Goal: Task Accomplishment & Management: Complete application form

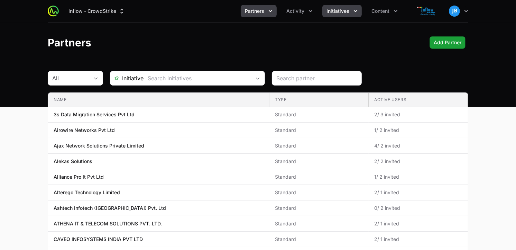
click at [353, 11] on icon "Initiatives menu" at bounding box center [355, 11] width 7 height 7
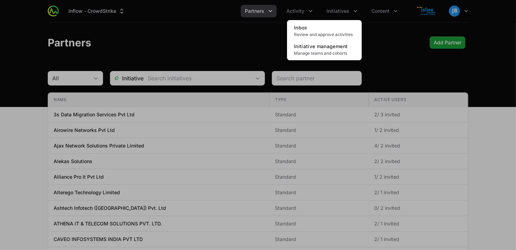
click at [309, 6] on div "Initiatives menu" at bounding box center [258, 125] width 516 height 250
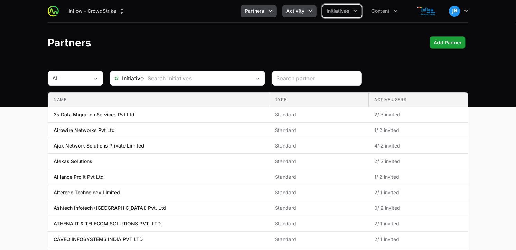
click at [304, 11] on span "Activity" at bounding box center [295, 11] width 18 height 7
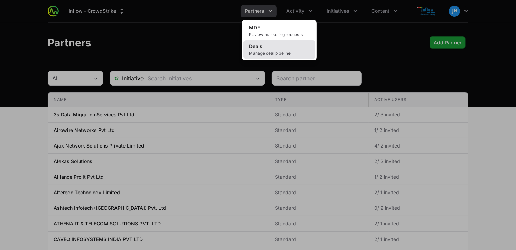
click at [281, 51] on span "Manage deal pipeline" at bounding box center [279, 54] width 61 height 6
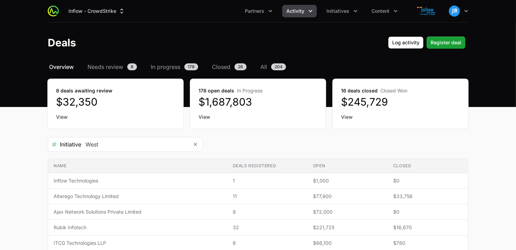
click at [466, 43] on div "Deals Log activity Log activity Register deal Register deal" at bounding box center [258, 42] width 421 height 12
click at [458, 40] on span "Register deal" at bounding box center [446, 42] width 31 height 8
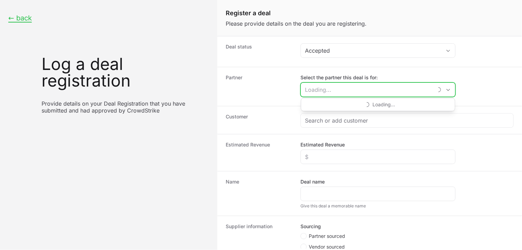
click at [339, 92] on input "Select the partner this deal is for:" at bounding box center [367, 90] width 132 height 14
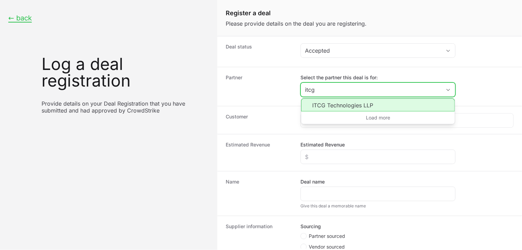
click at [339, 104] on li "ITCG Technologies LLP" at bounding box center [378, 104] width 154 height 13
type input "ITCG Technologies LLP"
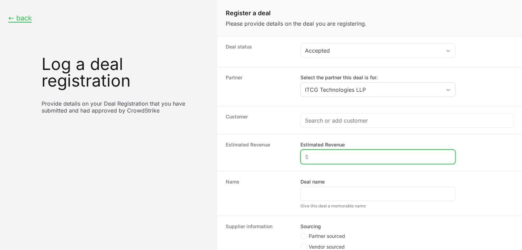
click at [332, 157] on input "Estimated Revenue" at bounding box center [378, 157] width 146 height 8
type input "$50,000"
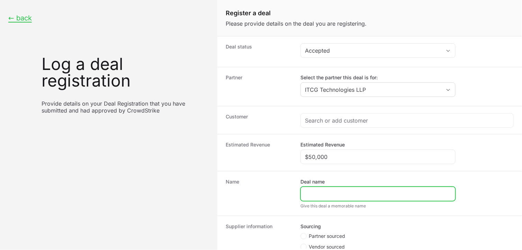
click at [331, 195] on input "Deal name" at bounding box center [378, 194] width 146 height 8
paste input "[PERSON_NAME] Group of Industries"
type input "[PERSON_NAME] Group of Industries"
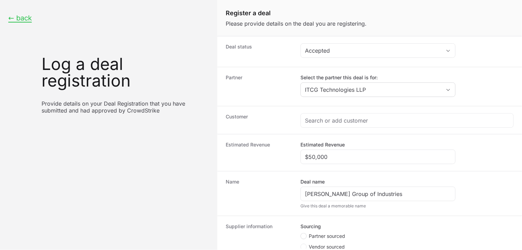
click at [304, 236] on circle "Create activity form" at bounding box center [303, 236] width 3 height 3
click at [301, 234] on input "Partner sourced" at bounding box center [300, 233] width 1 height 1
radio input "true"
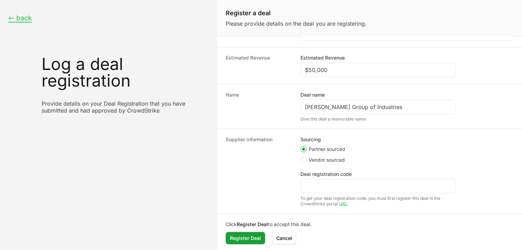
scroll to position [90, 0]
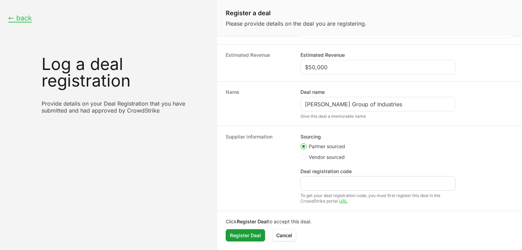
click at [320, 188] on div "Create activity form" at bounding box center [377, 183] width 155 height 15
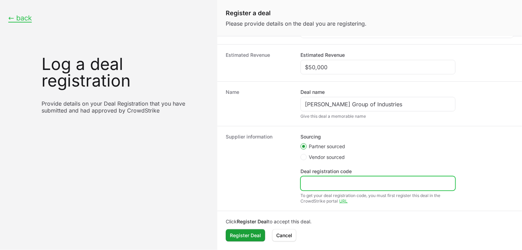
click at [322, 185] on input "Deal registration code" at bounding box center [378, 183] width 146 height 8
paste input "DR-9774fb45"
type input "DR-9774fb45"
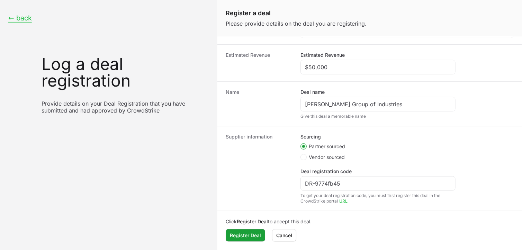
click at [412, 151] on ul "Partner sourced Vendor sourced" at bounding box center [377, 152] width 155 height 19
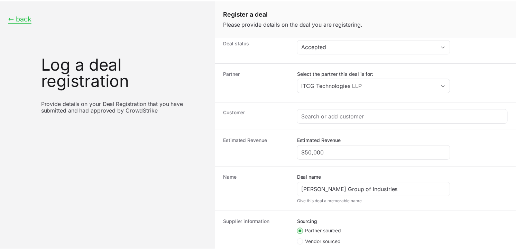
scroll to position [0, 0]
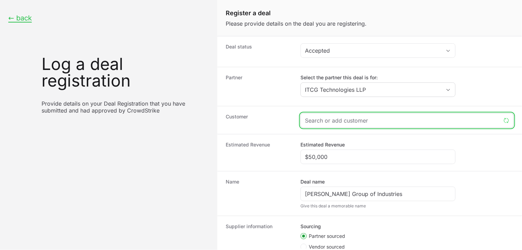
click at [330, 125] on input "Create activity form" at bounding box center [403, 120] width 196 height 8
paste input "[PERSON_NAME] Group of Industries"
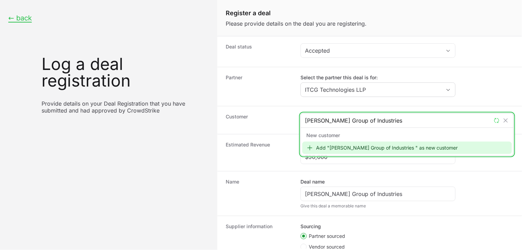
type input "[PERSON_NAME] Group of Industries"
click at [336, 150] on div "Add "[PERSON_NAME] Group of Industries " as new customer" at bounding box center [407, 148] width 210 height 12
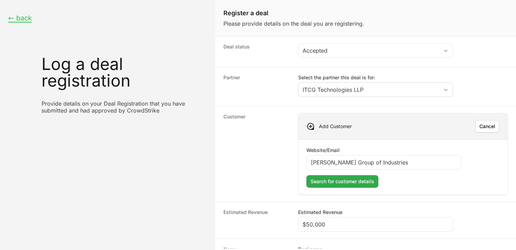
type input "[PERSON_NAME] Group of Industries"
click at [349, 184] on span "Search for customer details" at bounding box center [343, 181] width 64 height 8
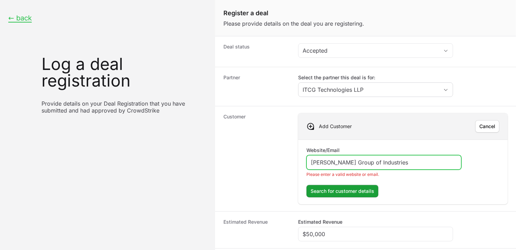
drag, startPoint x: 392, startPoint y: 165, endPoint x: 257, endPoint y: 155, distance: 135.4
click at [257, 155] on div "Customer Add Customer [PERSON_NAME] Website/Email [PERSON_NAME] Group of Indust…" at bounding box center [365, 158] width 301 height 105
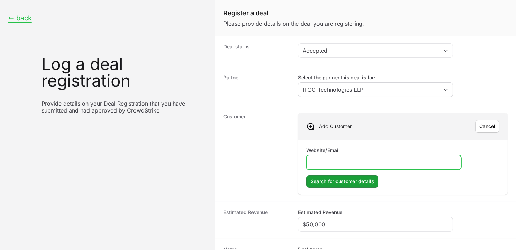
paste input "[URL][DOMAIN_NAME][PERSON_NAME]"
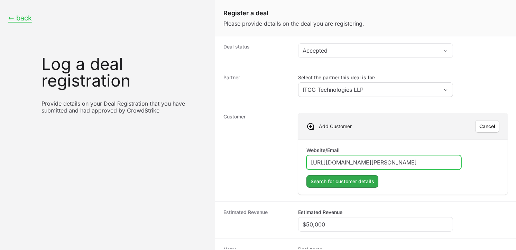
type input "[URL][DOMAIN_NAME][PERSON_NAME]"
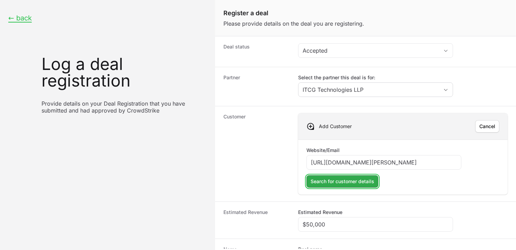
click at [362, 182] on span "Search for customer details" at bounding box center [343, 181] width 64 height 8
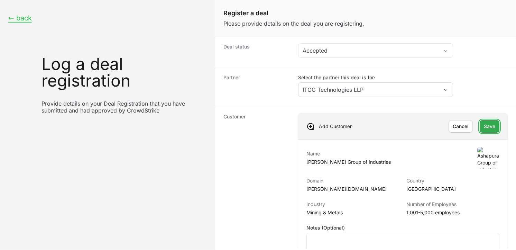
click at [484, 125] on span "Save" at bounding box center [489, 126] width 11 height 8
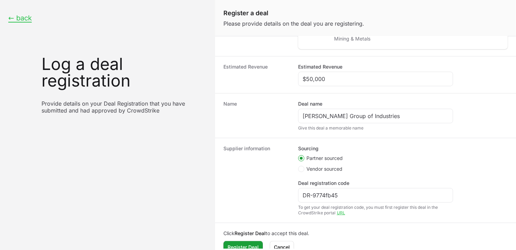
scroll to position [136, 0]
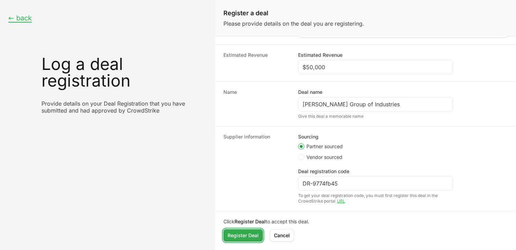
click at [252, 237] on span "Register Deal" at bounding box center [243, 235] width 31 height 8
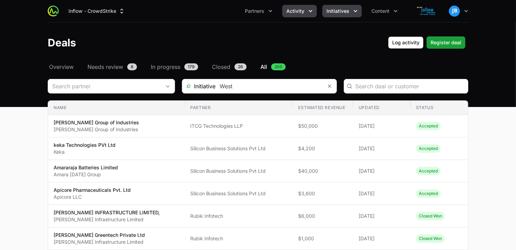
click at [349, 11] on button "Initiatives" at bounding box center [341, 11] width 39 height 12
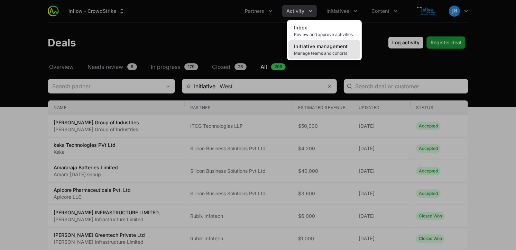
click at [329, 51] on span "Manage teams and cohorts" at bounding box center [324, 54] width 61 height 6
